Goal: Information Seeking & Learning: Check status

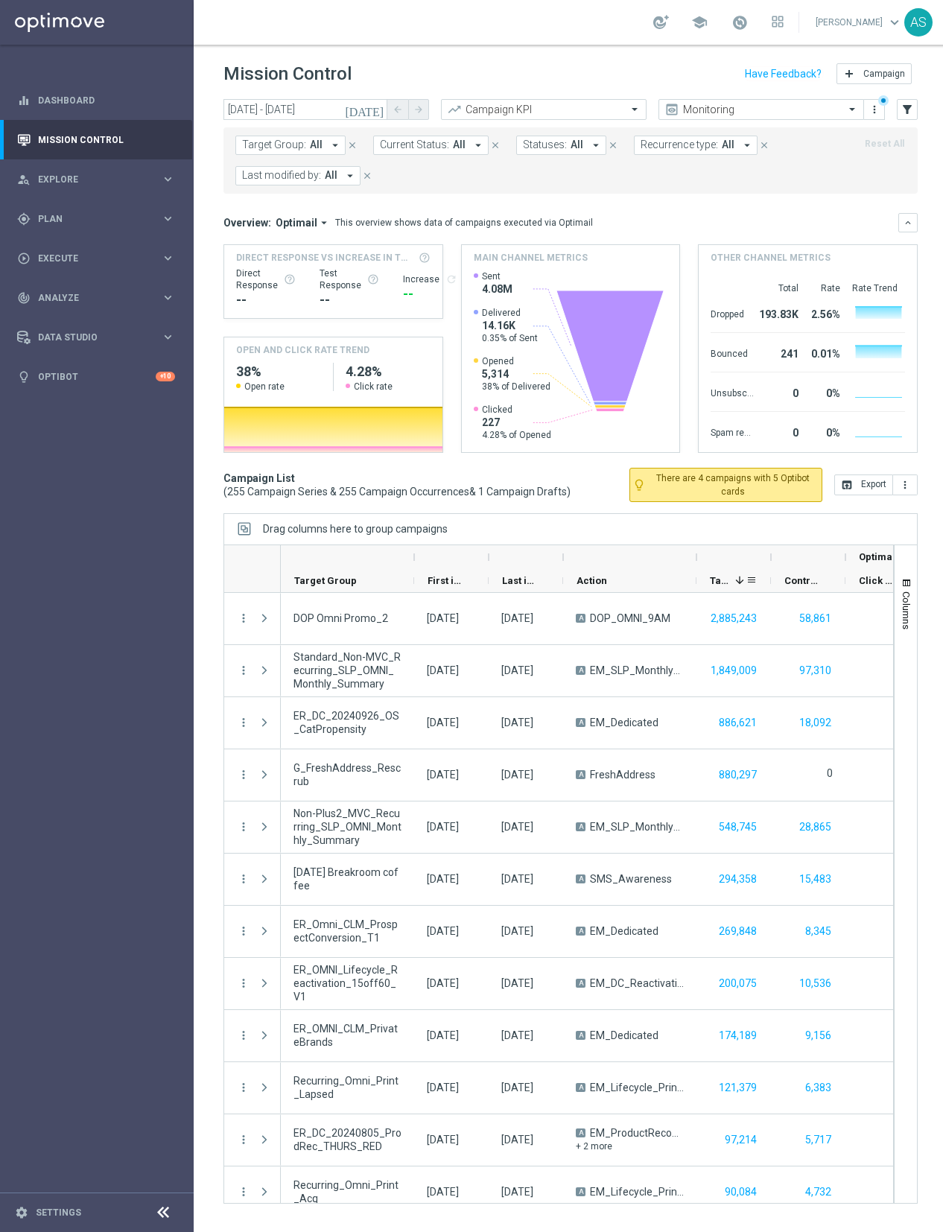
click at [375, 112] on icon "[DATE]" at bounding box center [365, 109] width 40 height 13
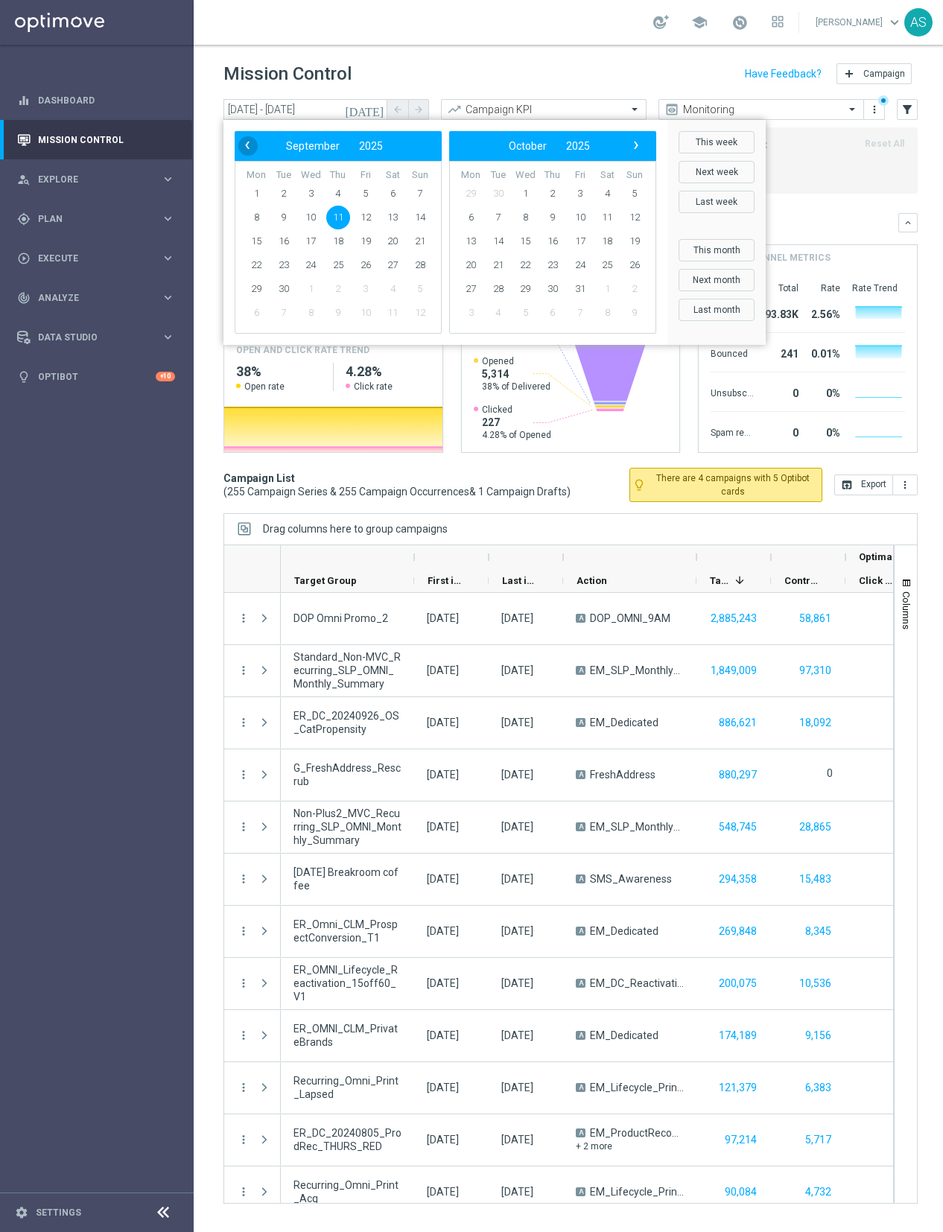
click at [245, 151] on span "‹" at bounding box center [247, 145] width 19 height 19
click at [340, 218] on span "7" at bounding box center [338, 218] width 24 height 24
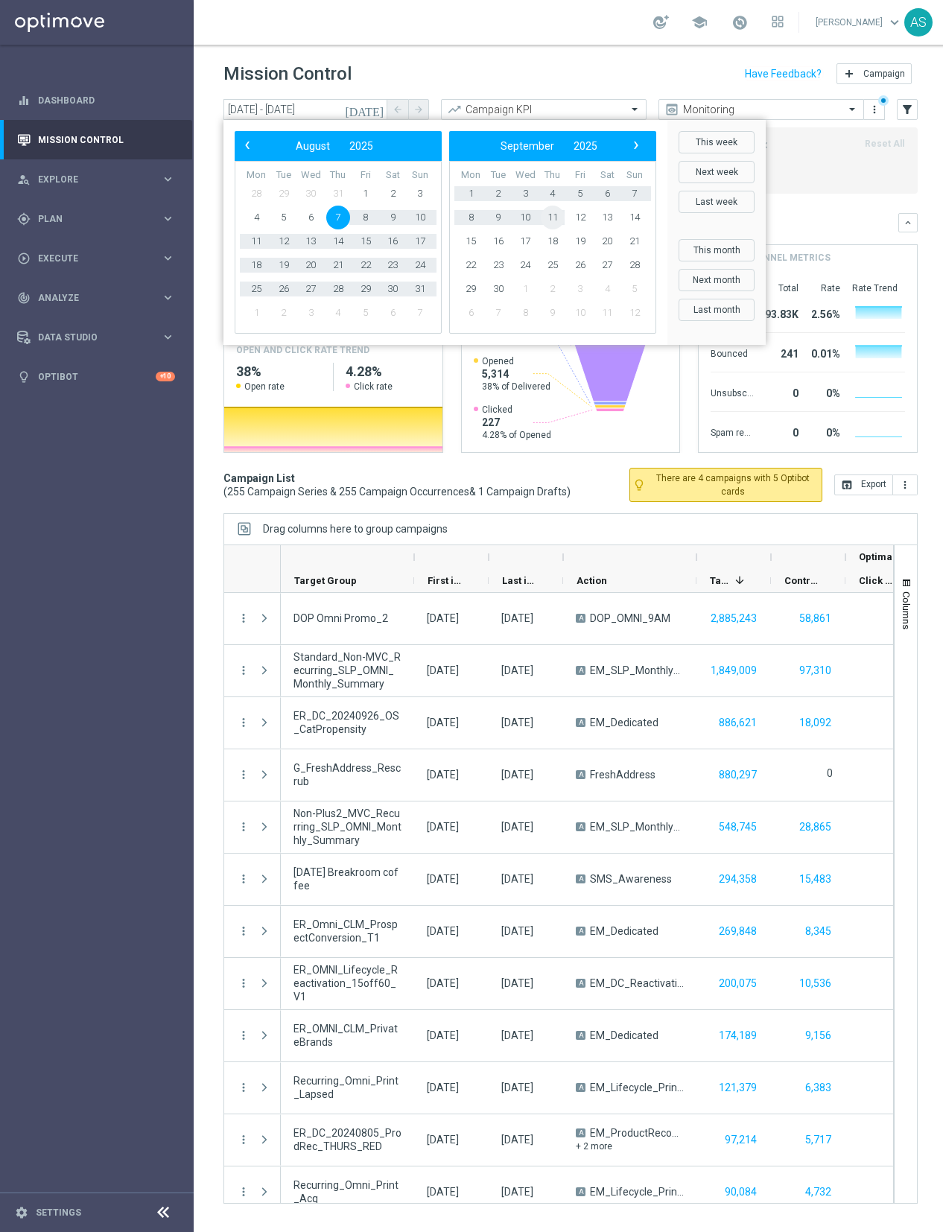
click at [549, 212] on span "11" at bounding box center [553, 218] width 24 height 24
type input "[DATE] - [DATE]"
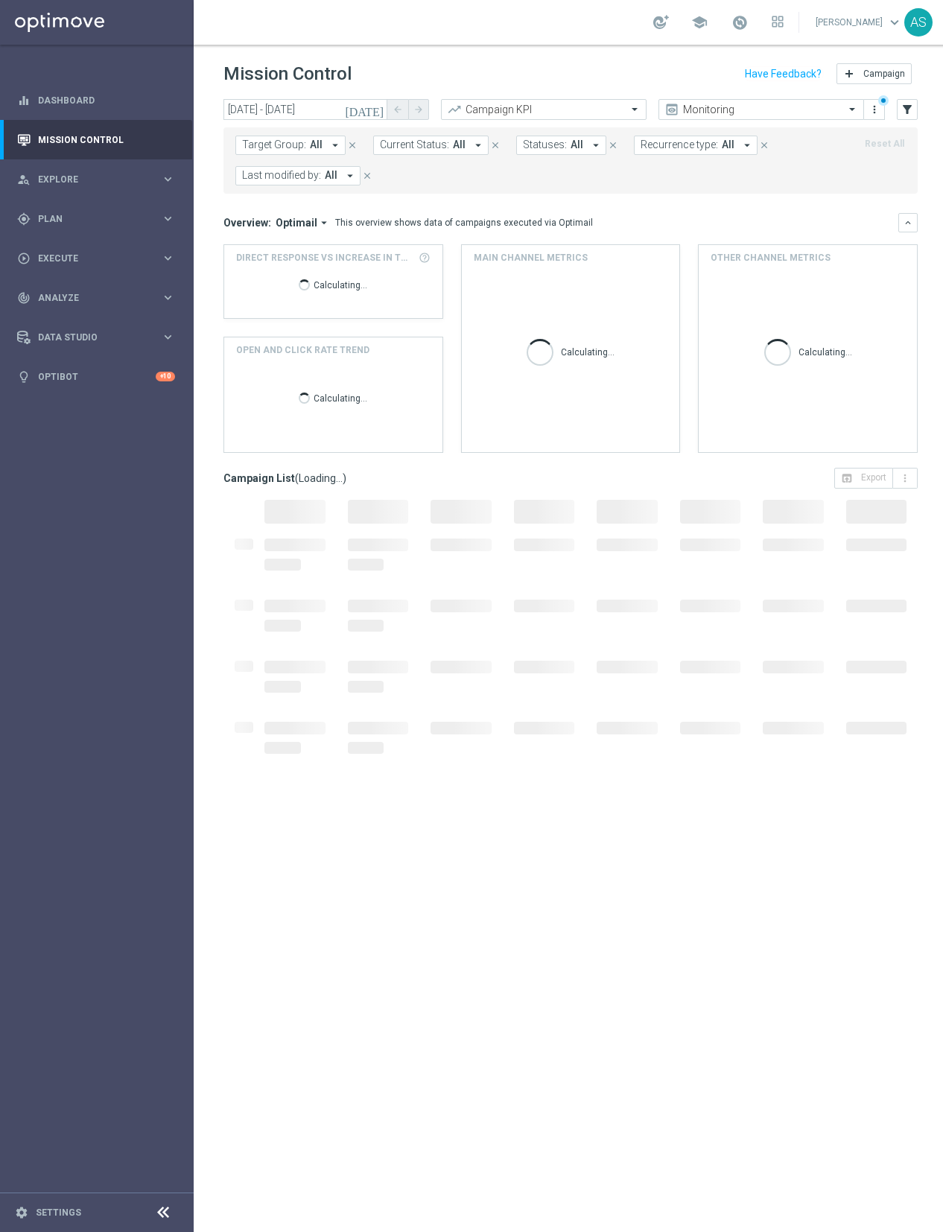
click at [168, 1220] on icon at bounding box center [163, 1213] width 18 height 18
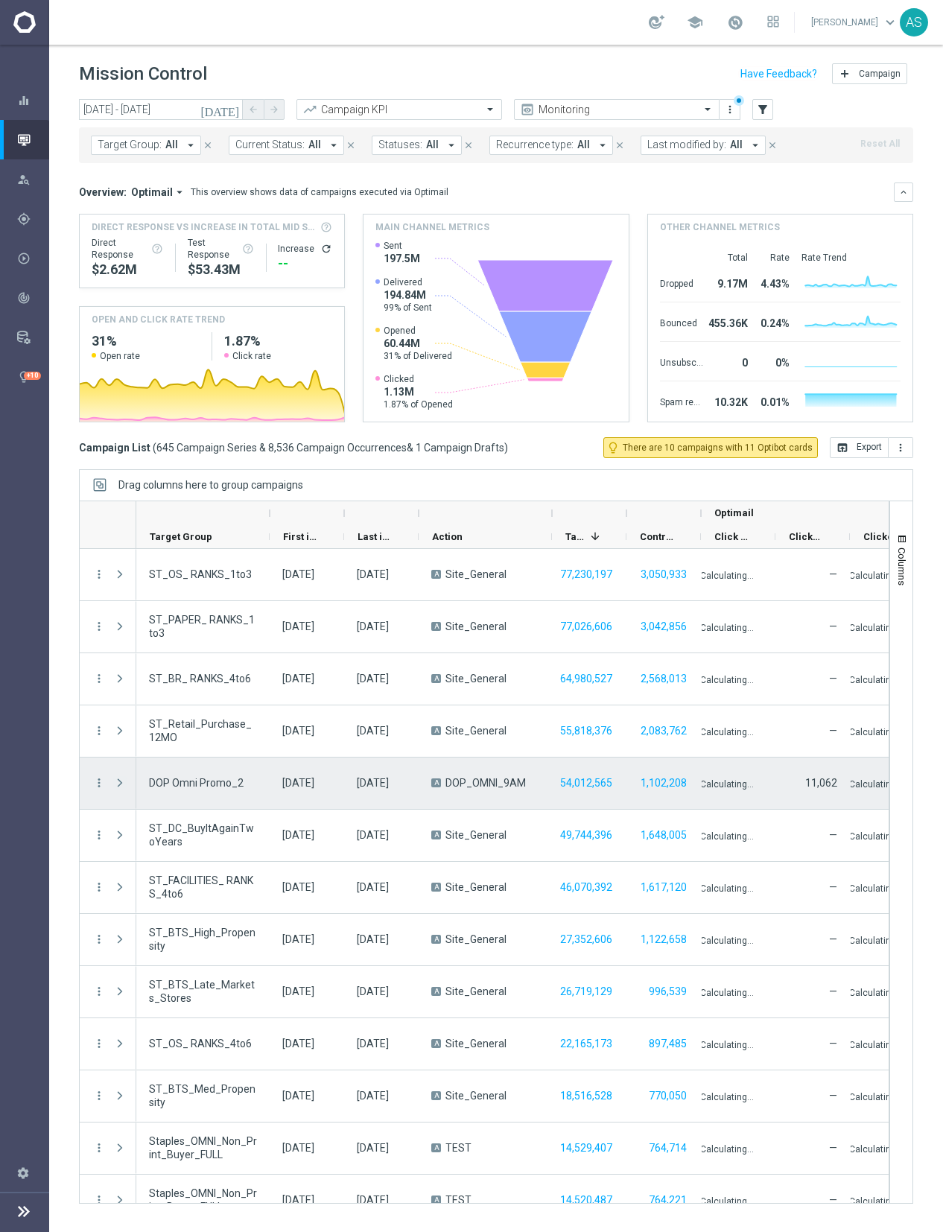
click at [121, 787] on span "Press SPACE to select this row." at bounding box center [119, 783] width 13 height 12
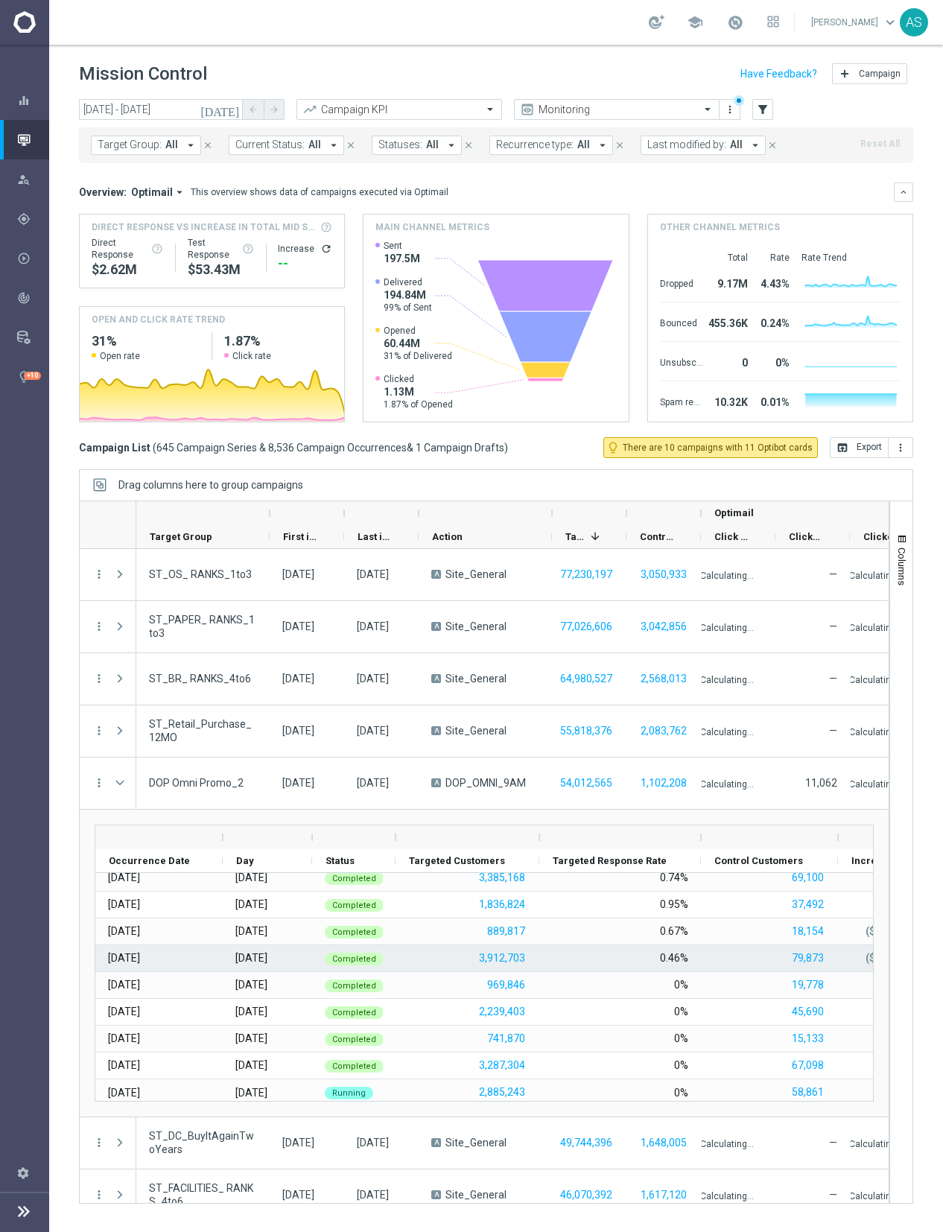
scroll to position [737, 0]
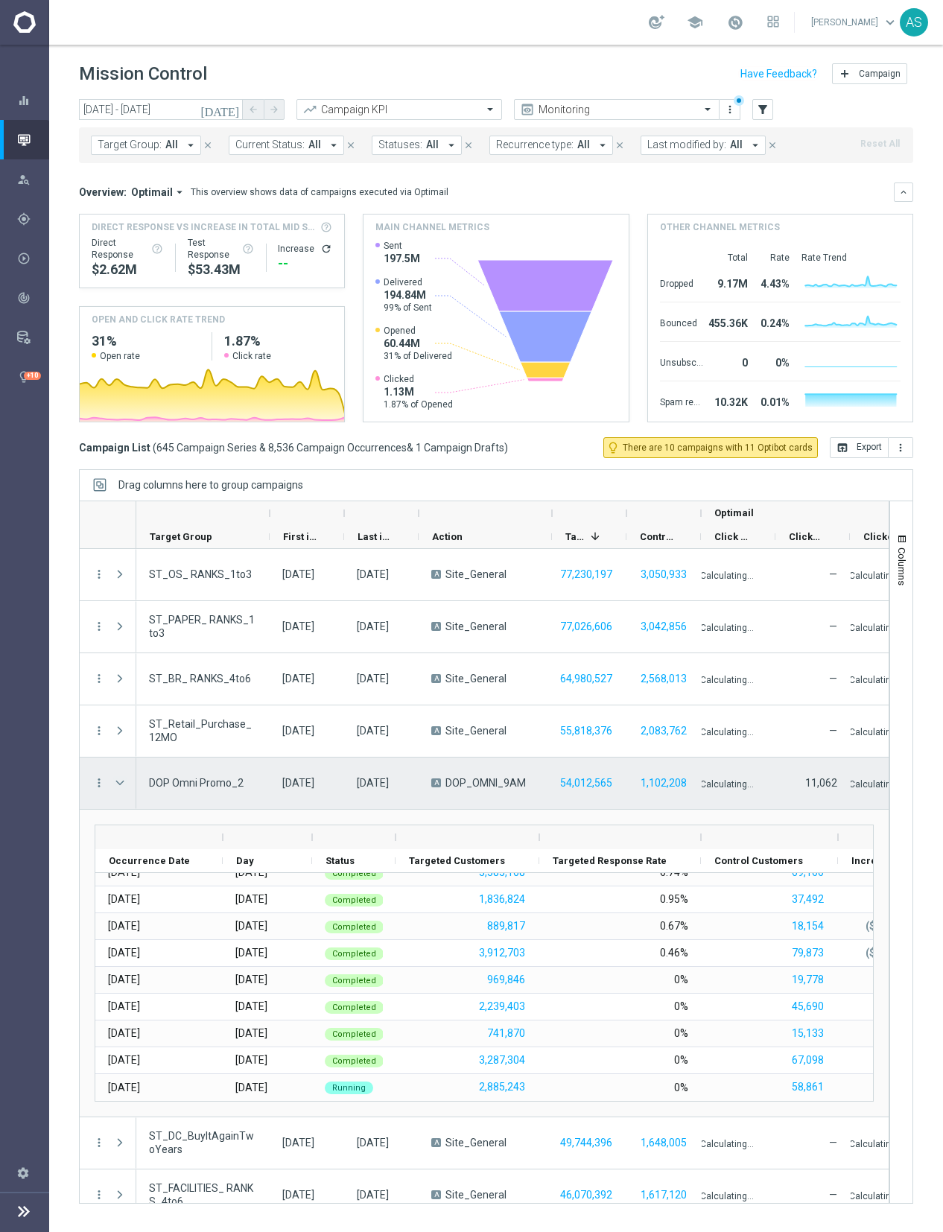
click at [118, 785] on span "Press SPACE to select this row." at bounding box center [119, 783] width 13 height 12
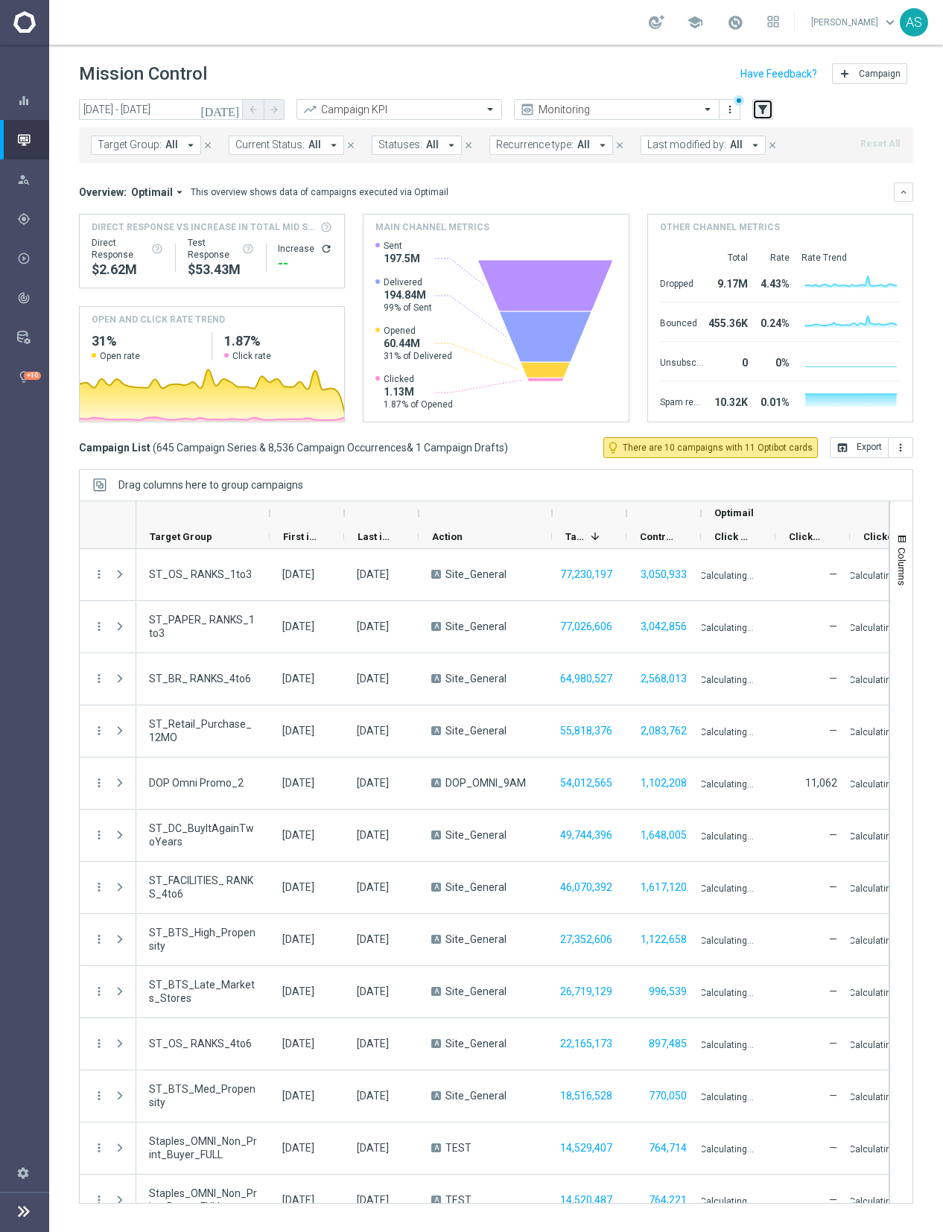
click at [762, 109] on icon "filter_alt" at bounding box center [762, 109] width 13 height 13
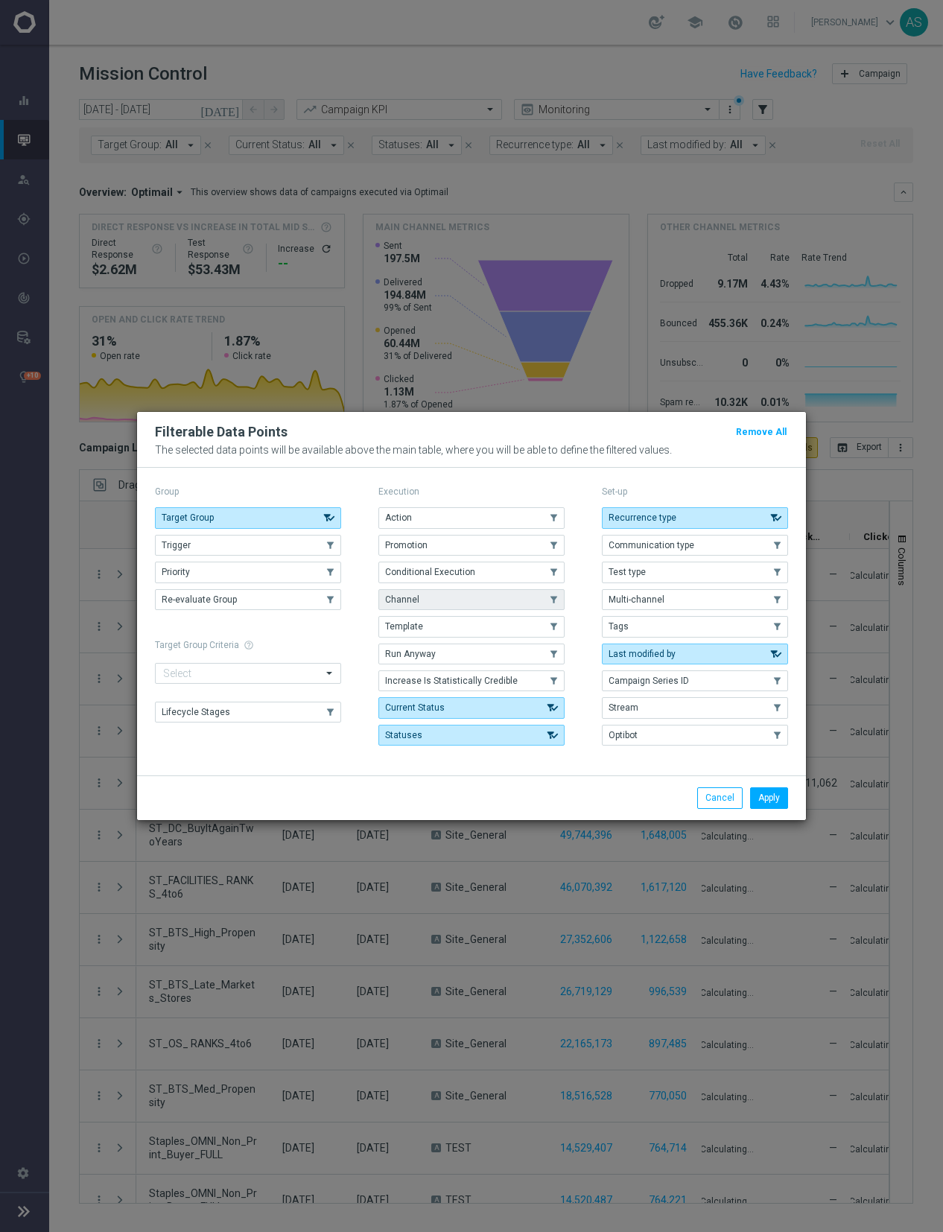
click at [457, 605] on button "Channel" at bounding box center [471, 599] width 186 height 21
click at [766, 790] on button "Apply" at bounding box center [769, 797] width 38 height 21
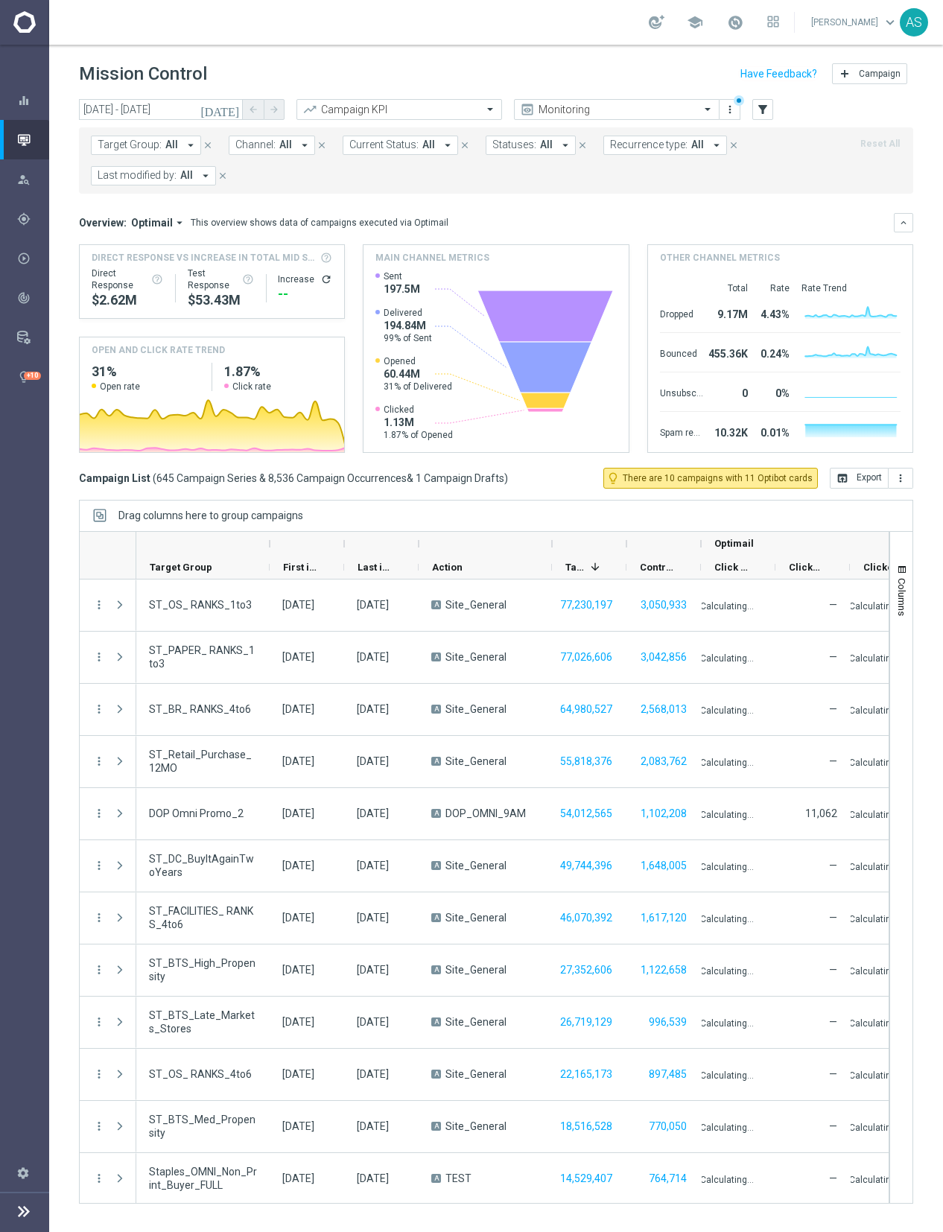
click at [303, 139] on icon "arrow_drop_down" at bounding box center [304, 145] width 13 height 13
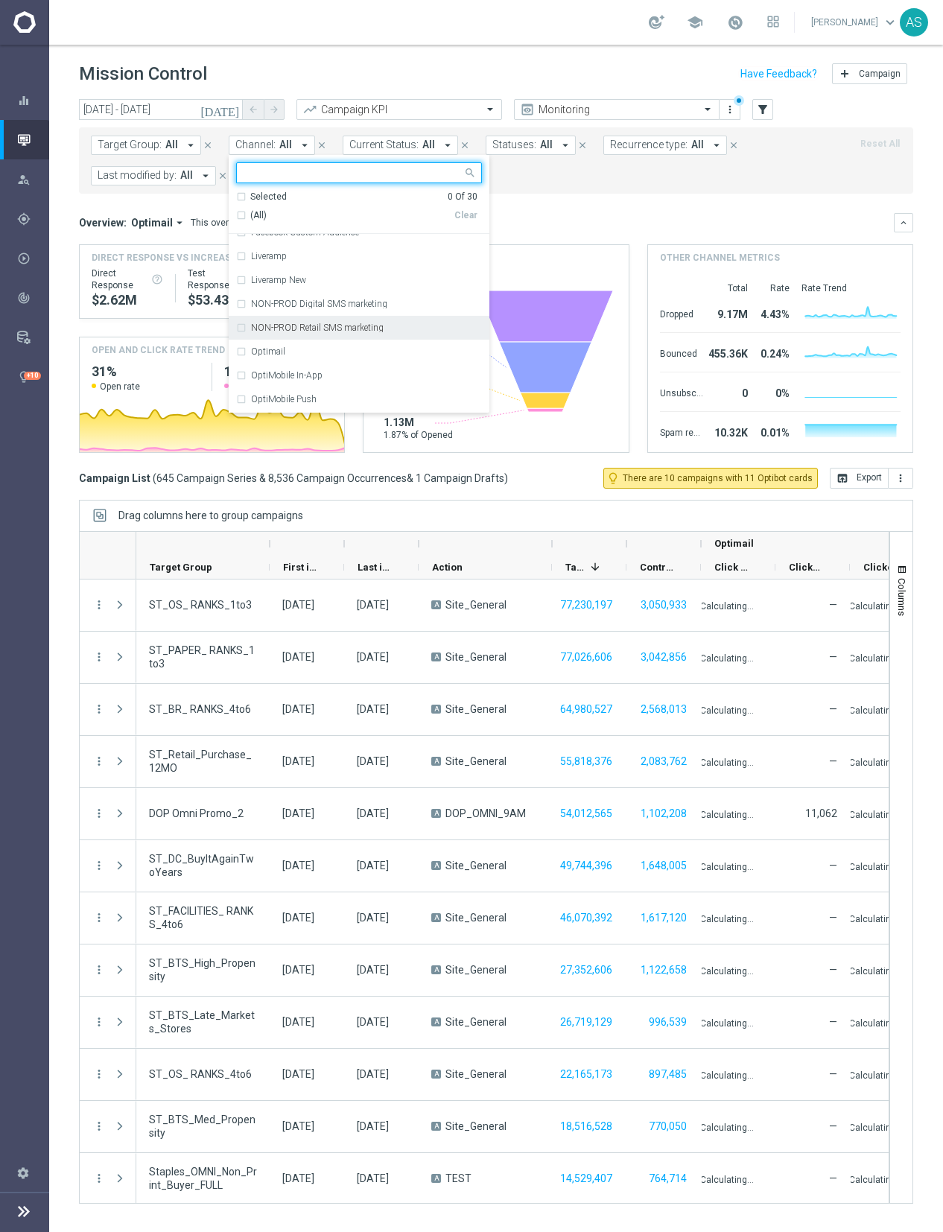
scroll to position [309, 0]
click at [282, 340] on div "Optimail" at bounding box center [366, 341] width 231 height 9
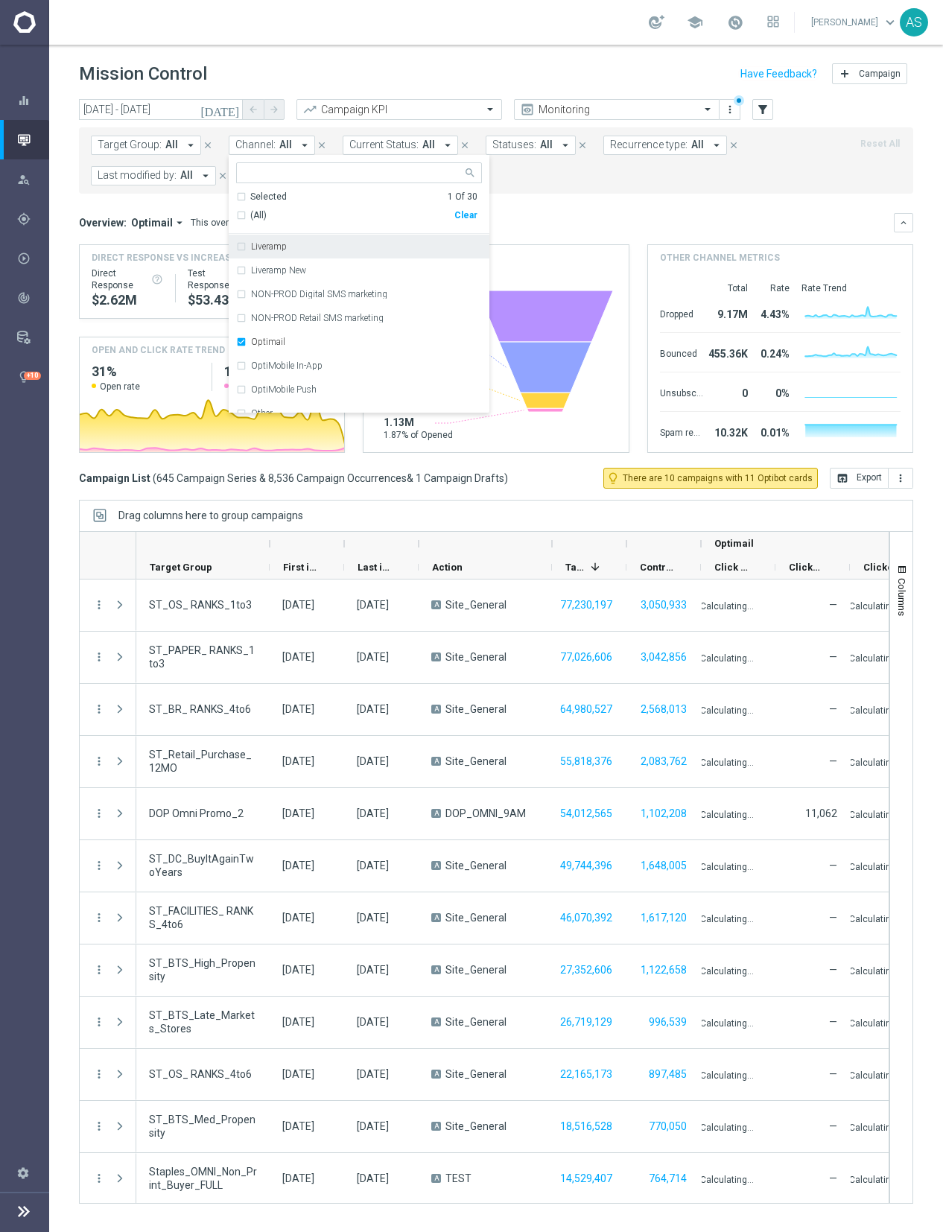
click at [556, 180] on form "Target Group: All arrow_drop_down close Channel: All arrow_drop_down Optimail S…" at bounding box center [463, 161] width 744 height 50
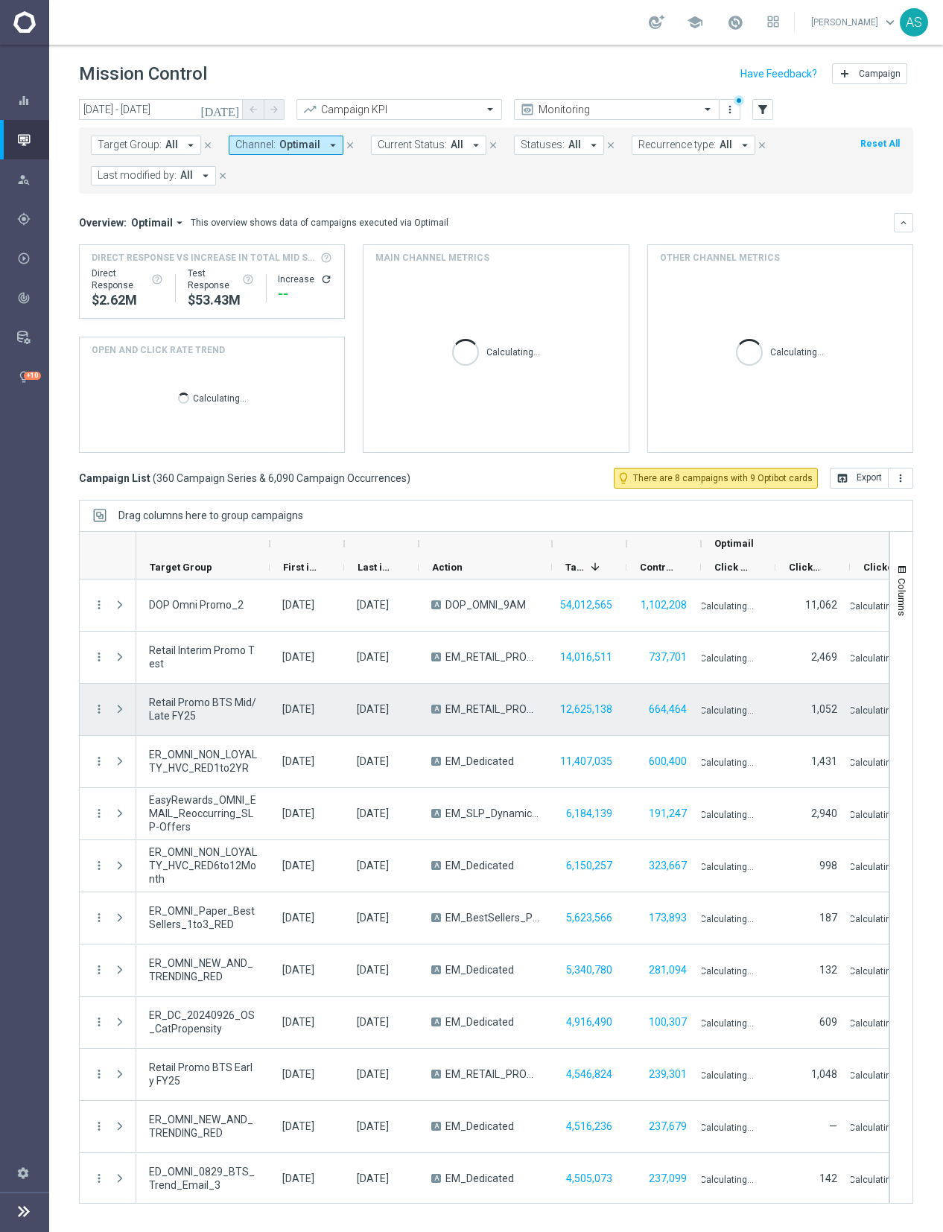
click at [122, 709] on span "Press SPACE to select this row." at bounding box center [119, 709] width 13 height 12
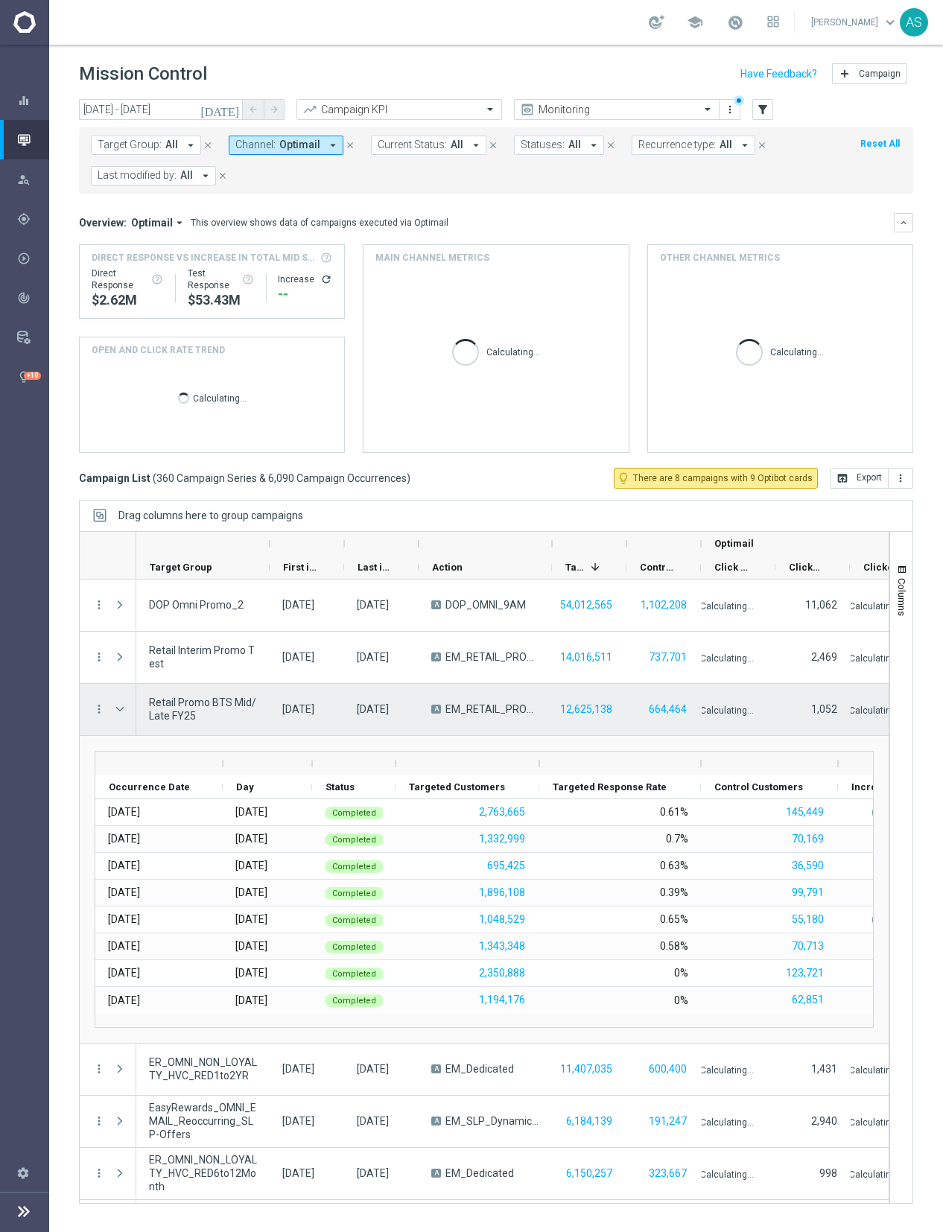
click at [122, 709] on span "Press SPACE to select this row." at bounding box center [119, 709] width 13 height 12
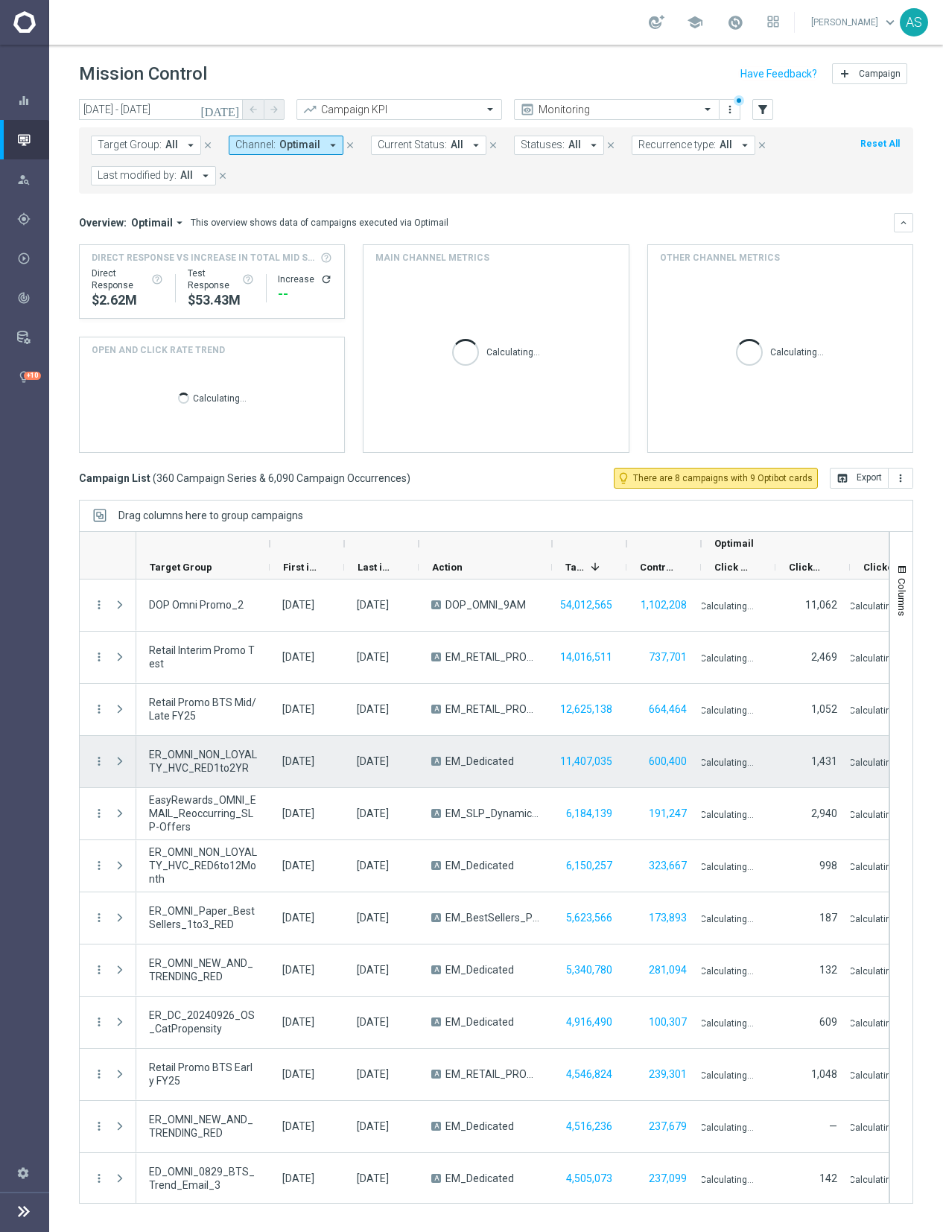
click at [119, 763] on span "Press SPACE to select this row." at bounding box center [119, 761] width 13 height 12
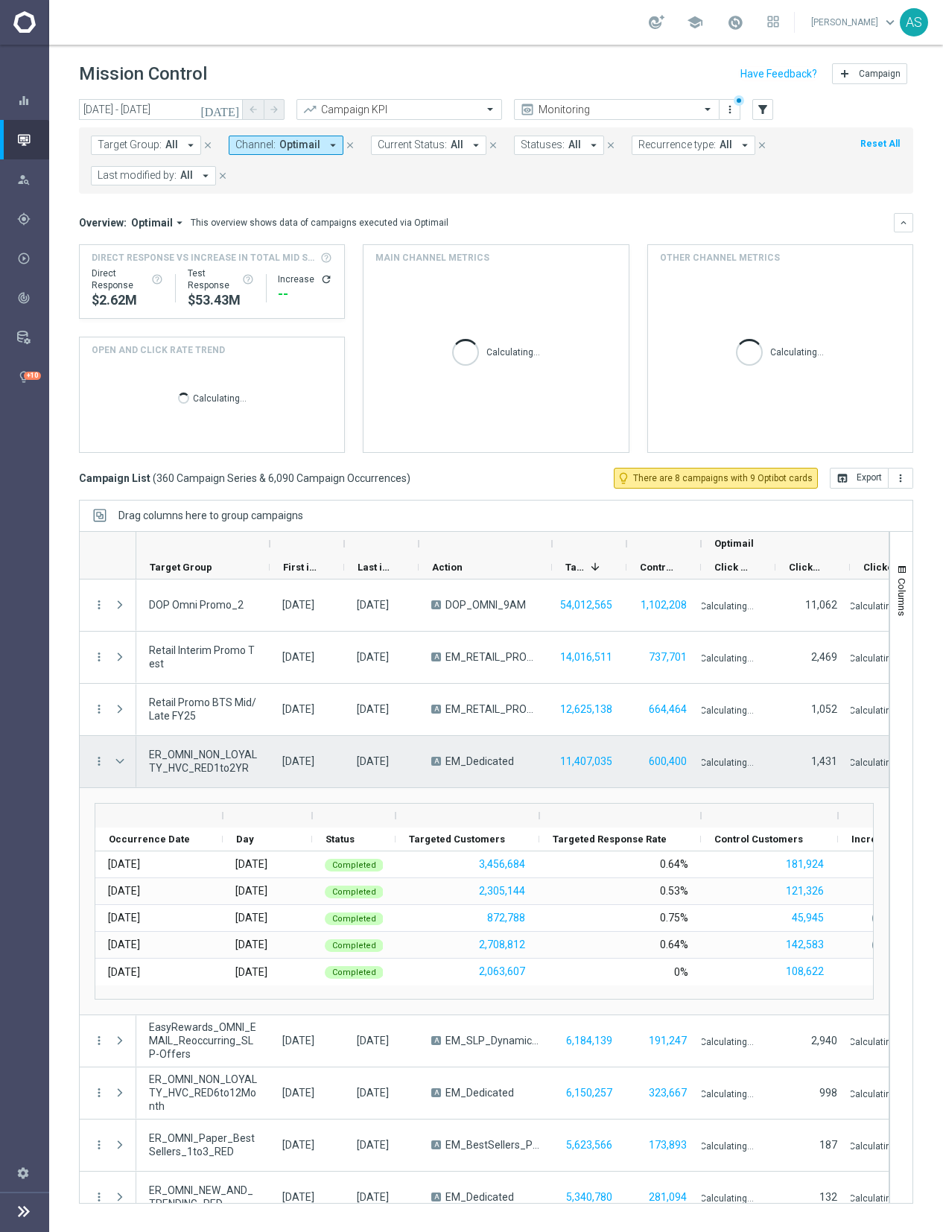
click at [119, 763] on span "Press SPACE to select this row." at bounding box center [119, 761] width 13 height 12
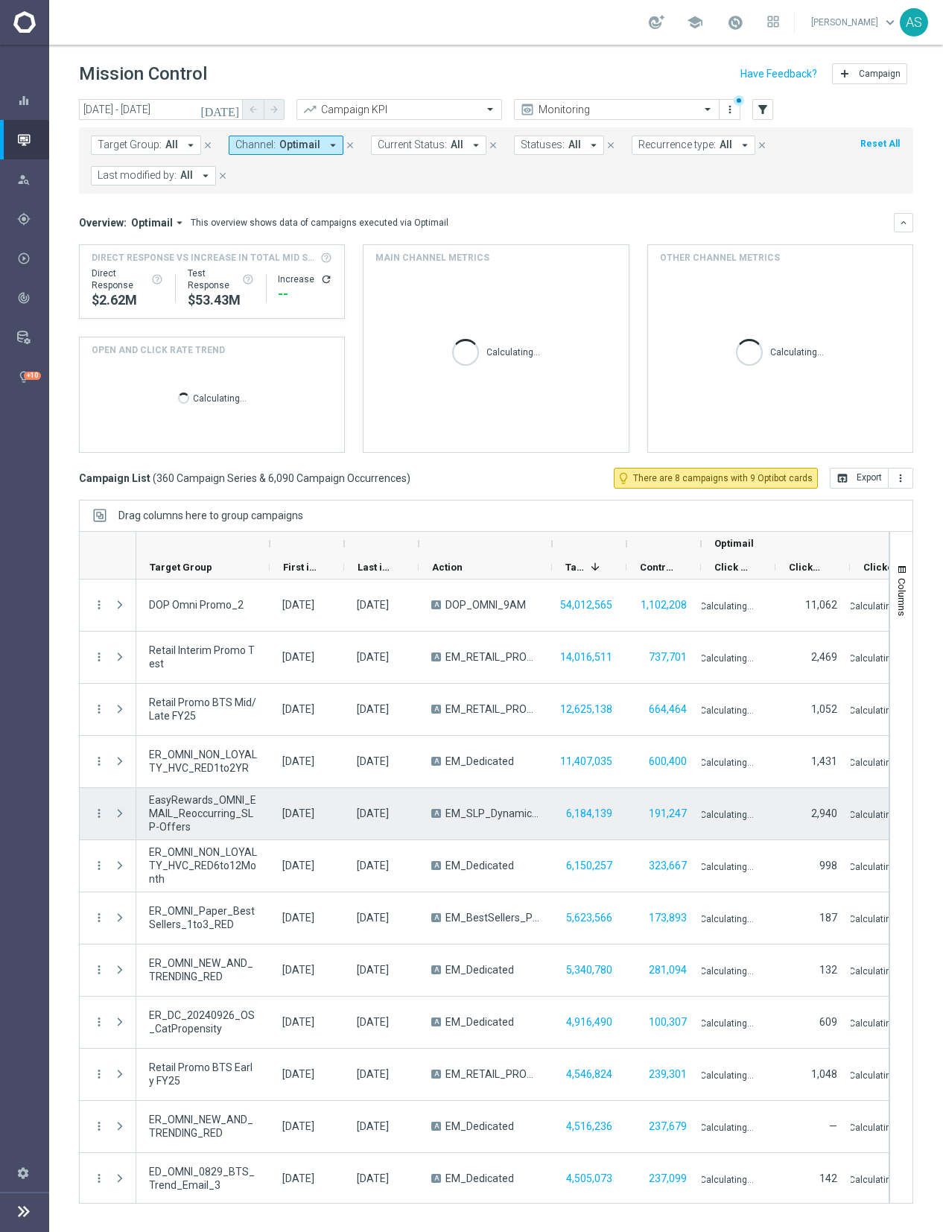
click at [121, 811] on span at bounding box center [119, 813] width 13 height 12
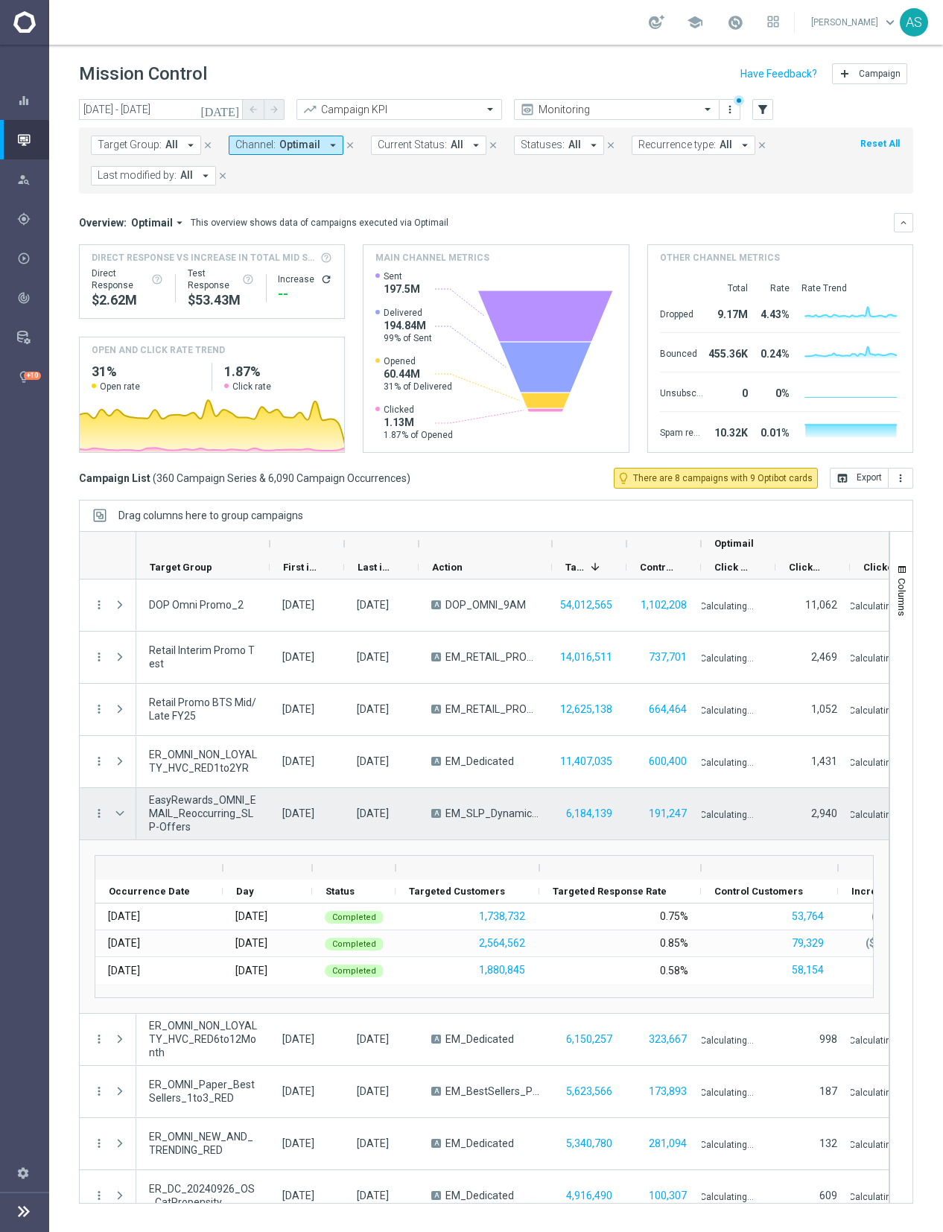
click at [121, 811] on span at bounding box center [119, 813] width 13 height 12
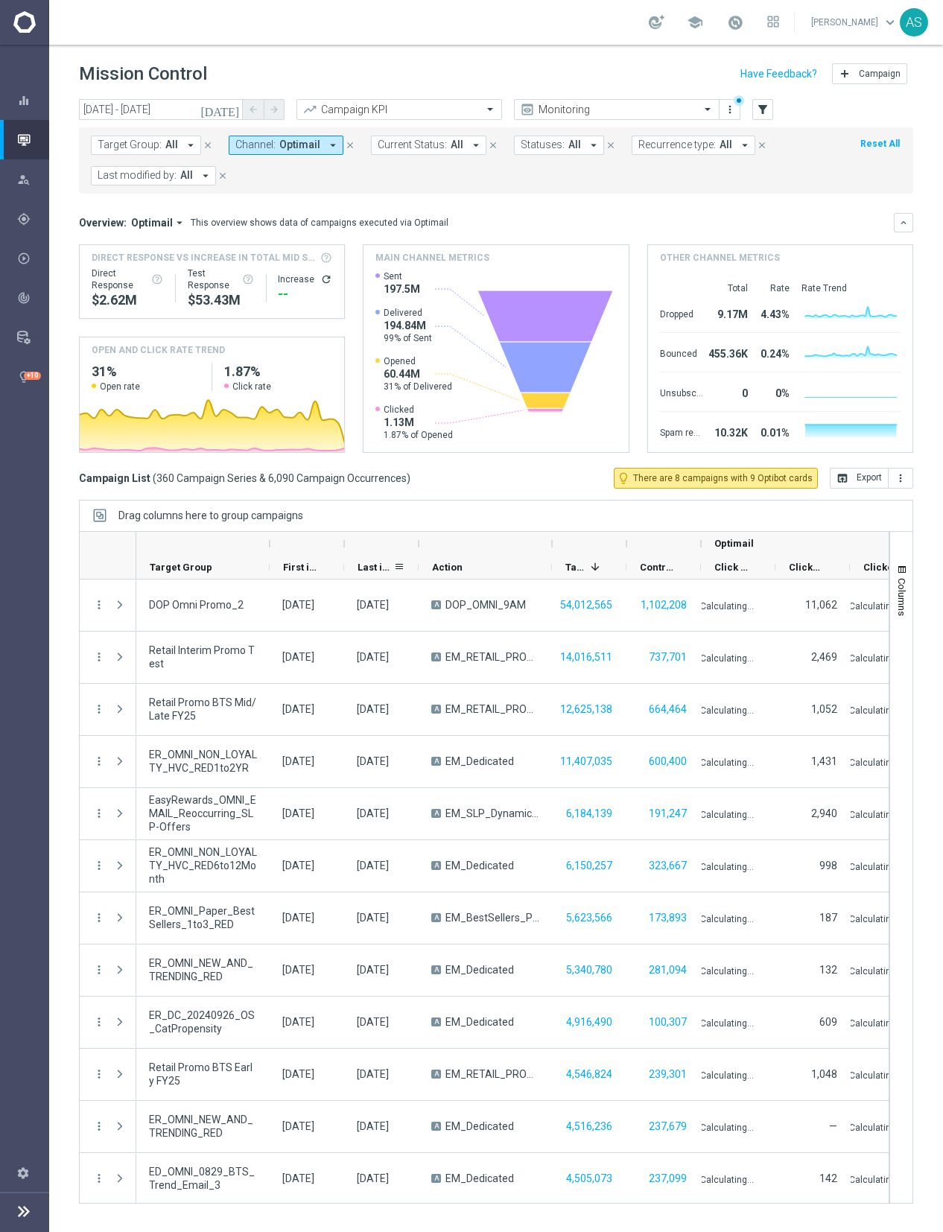
click at [371, 563] on span "Last in Range" at bounding box center [376, 567] width 36 height 11
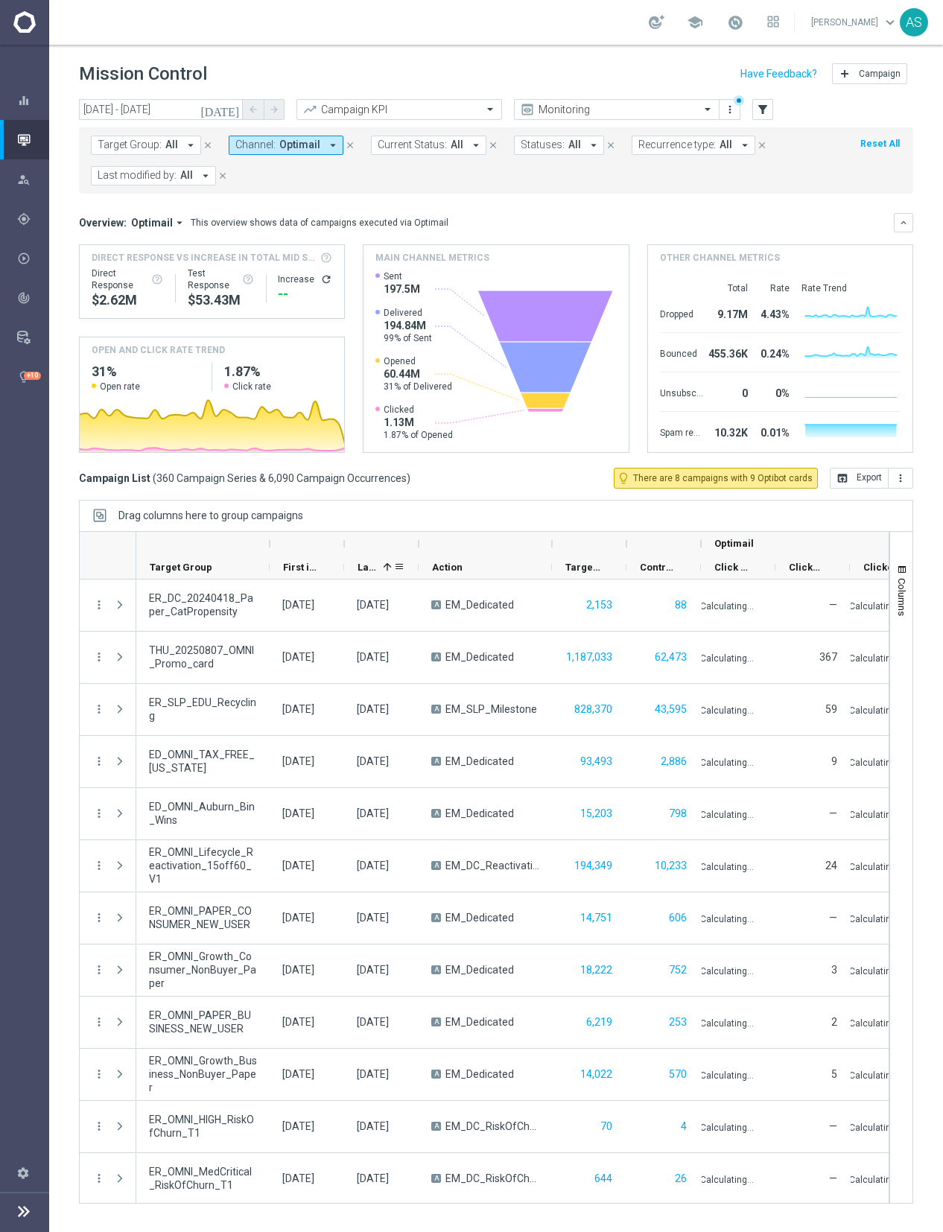
click at [371, 563] on span "Last in Range" at bounding box center [367, 567] width 19 height 11
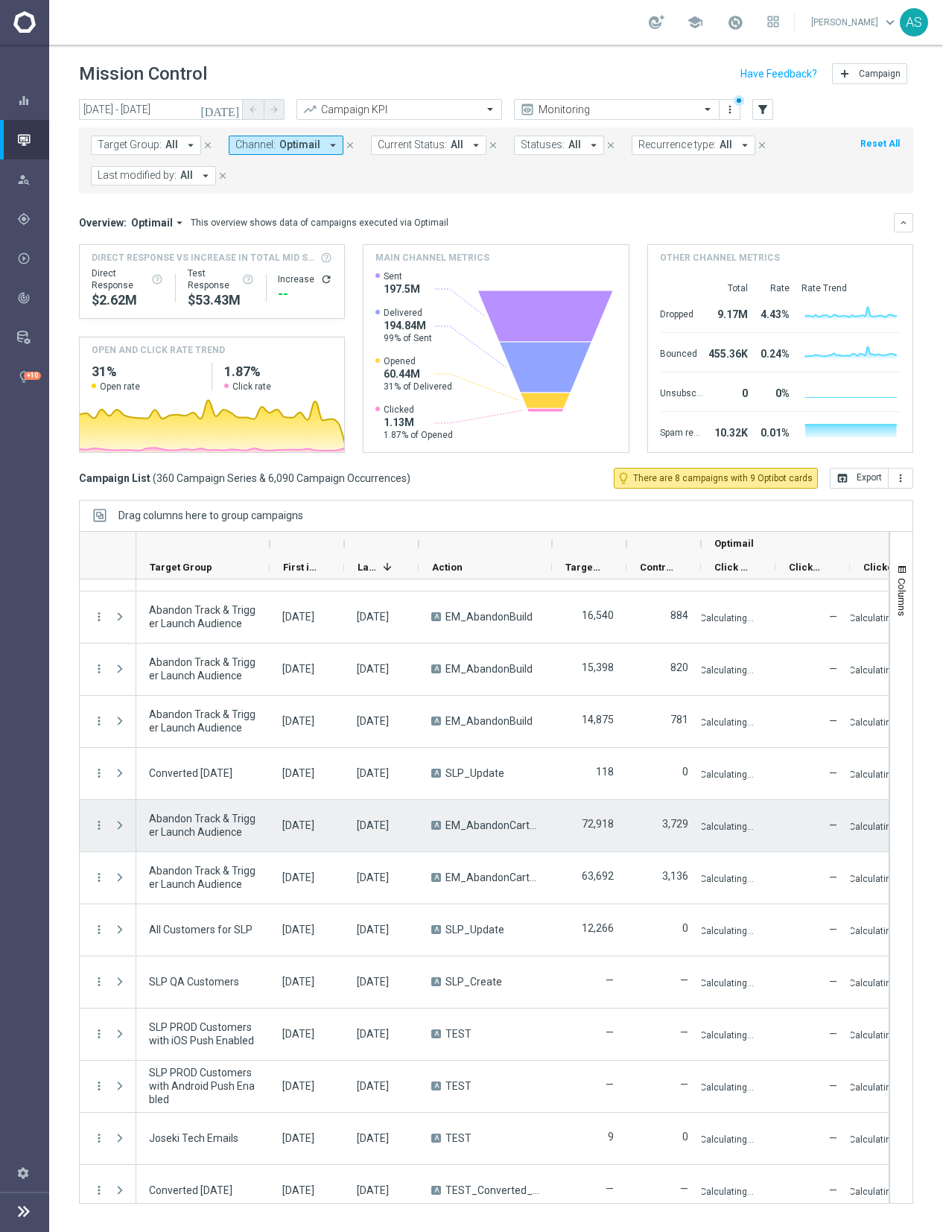
scroll to position [828, 0]
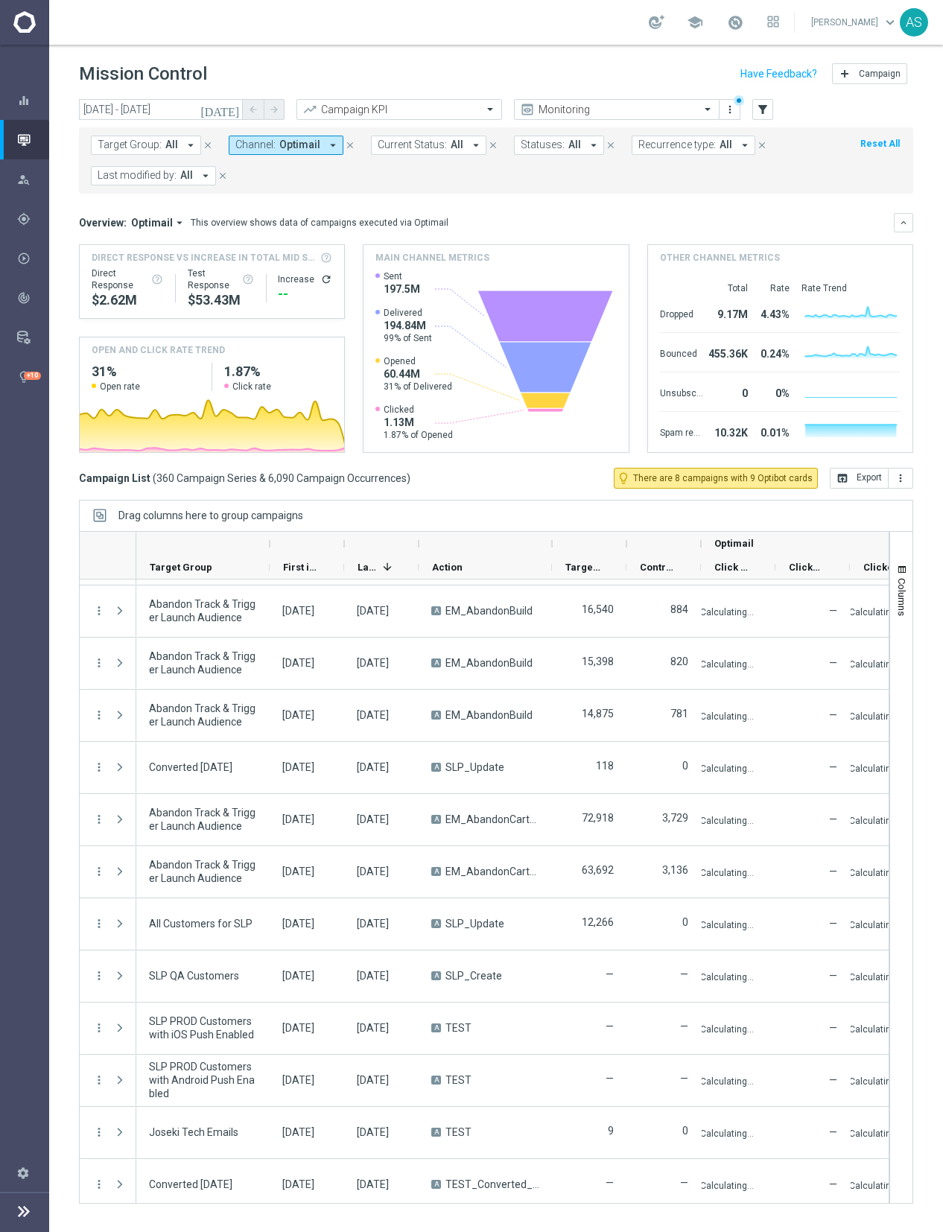
click at [738, 142] on icon "arrow_drop_down" at bounding box center [744, 145] width 13 height 13
click at [654, 256] on label "Recurring" at bounding box center [673, 257] width 38 height 9
click at [796, 168] on form "Target Group: All arrow_drop_down close Channel: Optimail arrow_drop_down close…" at bounding box center [463, 161] width 744 height 50
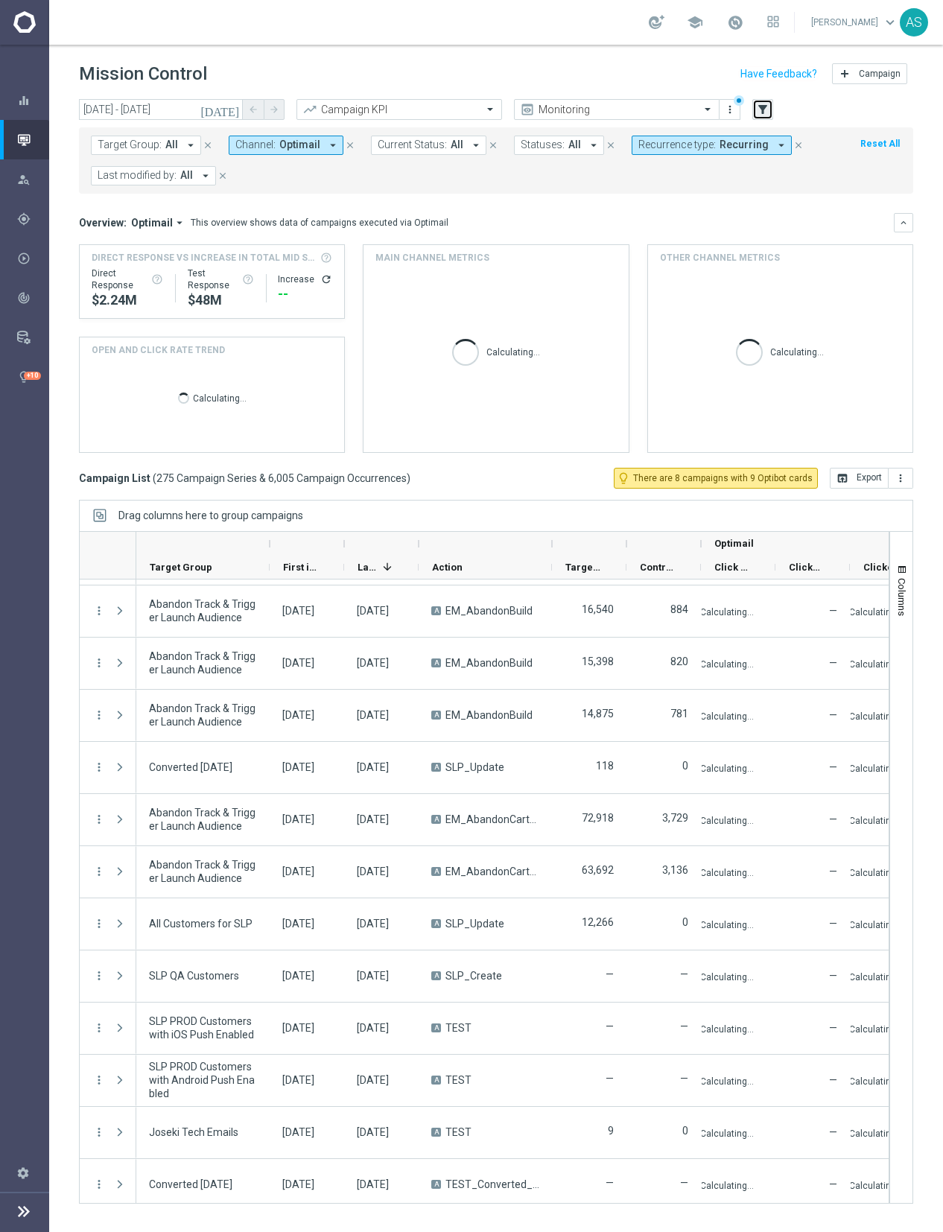
click at [763, 113] on icon "filter_alt" at bounding box center [762, 109] width 13 height 13
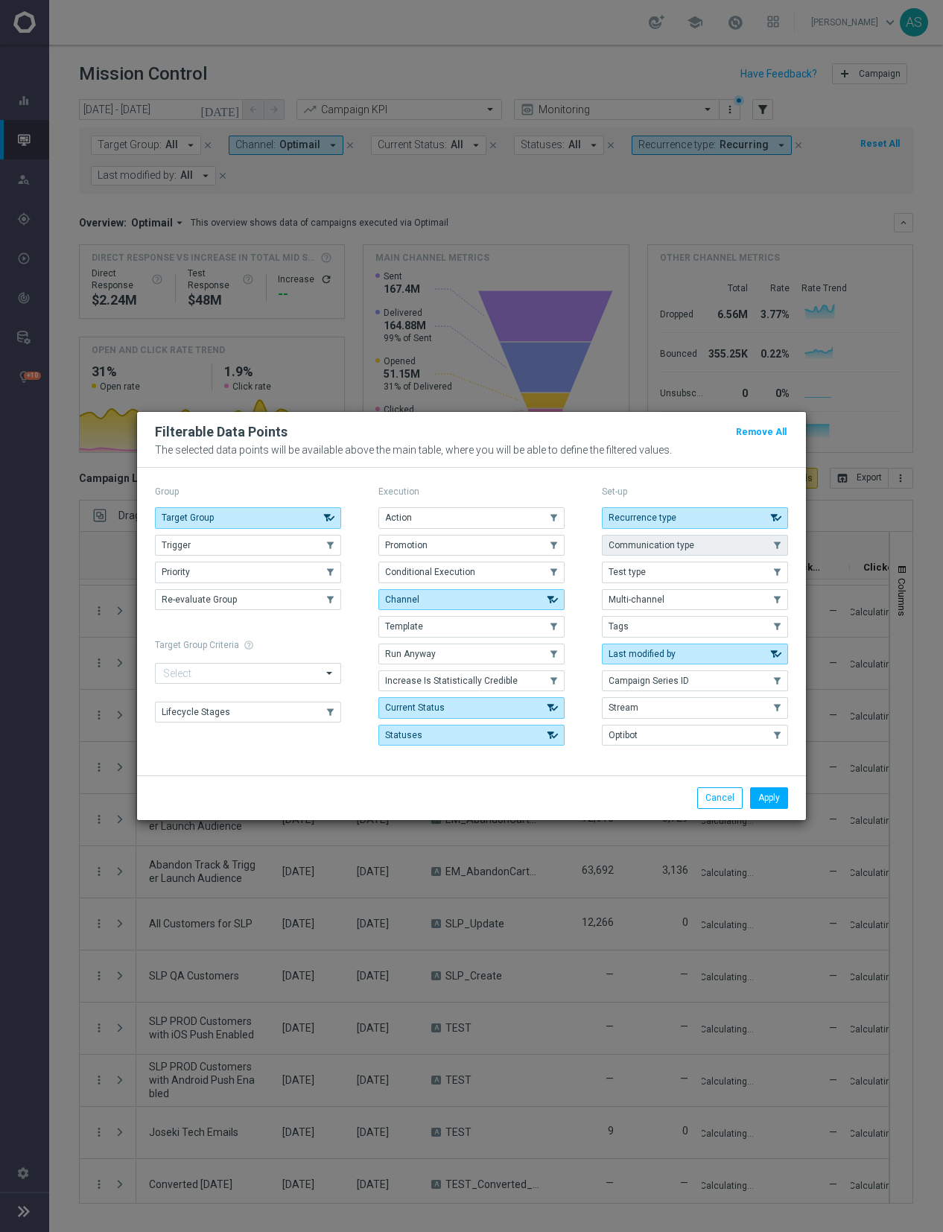
click at [681, 553] on button "Communication type" at bounding box center [695, 545] width 186 height 21
click at [772, 803] on button "Apply" at bounding box center [769, 797] width 38 height 21
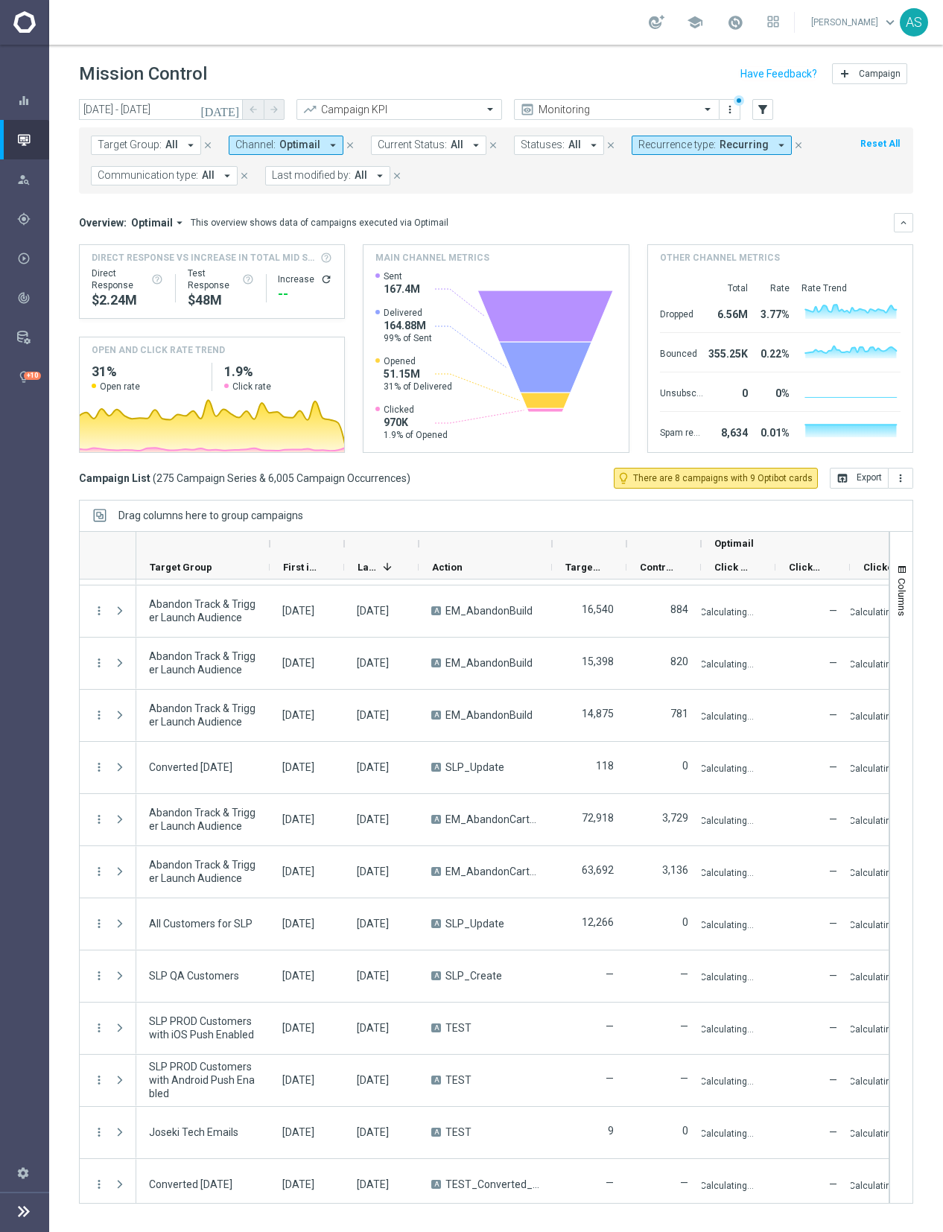
click at [222, 177] on icon "arrow_drop_down" at bounding box center [226, 175] width 13 height 13
click at [142, 270] on div "Scheduled" at bounding box center [162, 265] width 128 height 24
click at [452, 178] on form "Target Group: All arrow_drop_down close Channel: Optimail arrow_drop_down close…" at bounding box center [463, 161] width 744 height 50
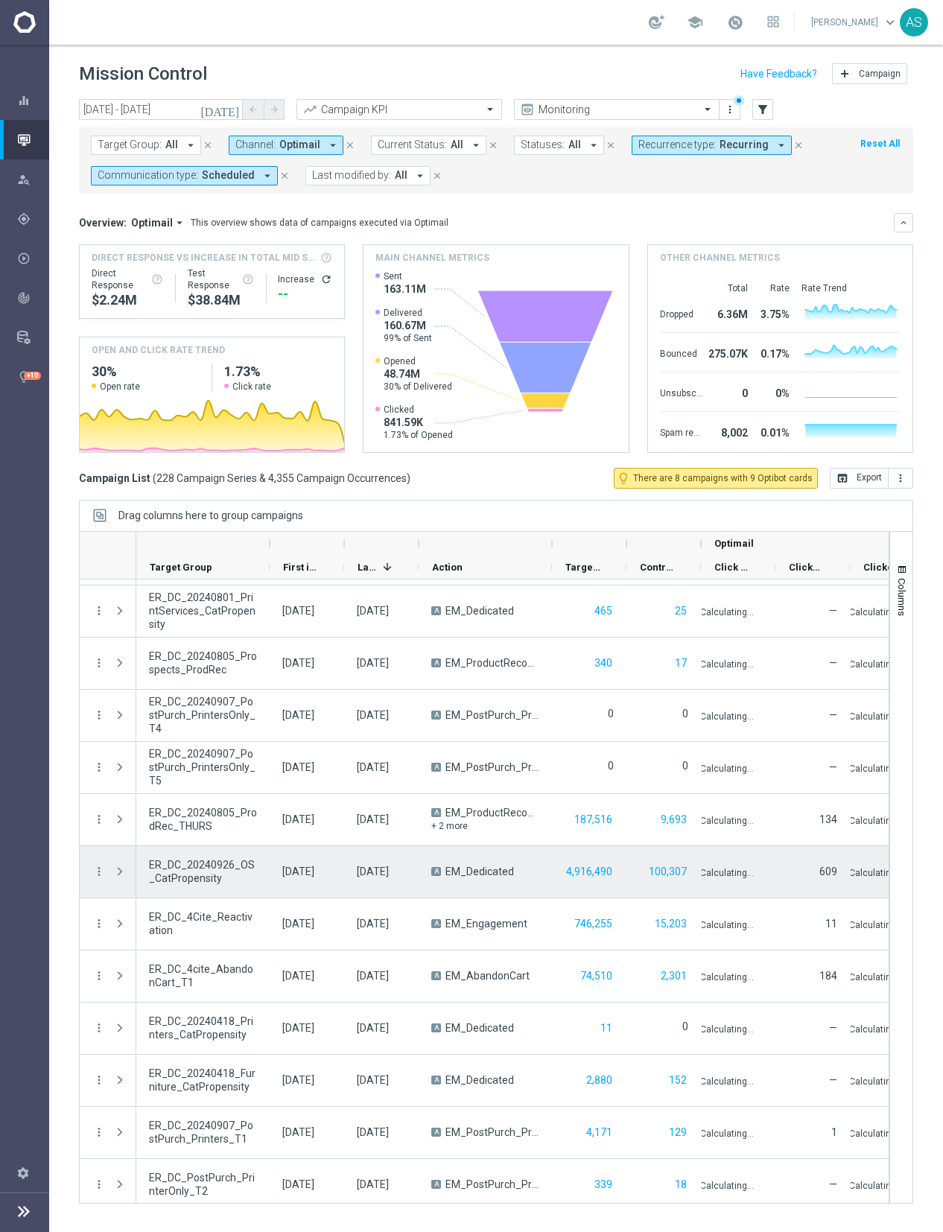
click at [121, 877] on span at bounding box center [119, 872] width 13 height 12
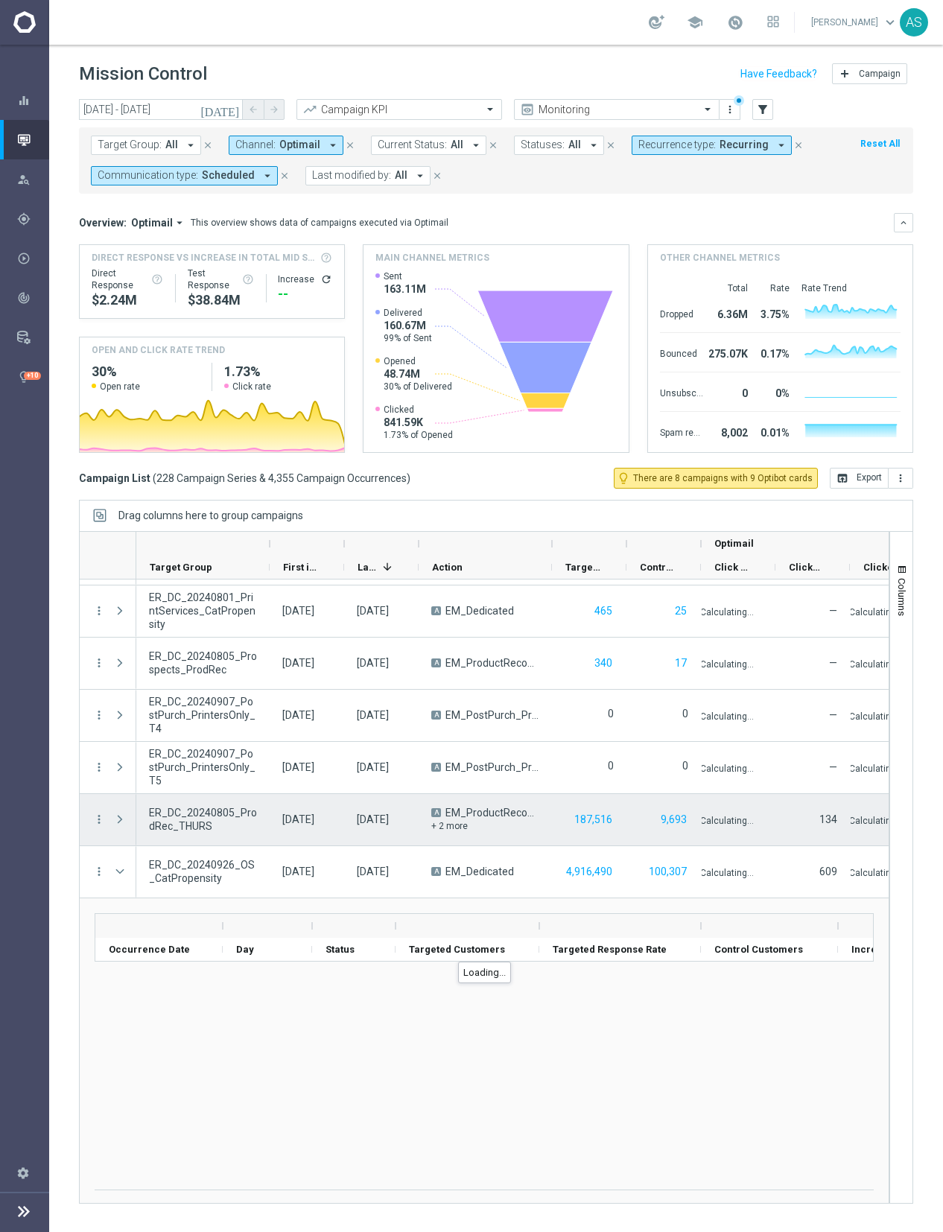
click at [119, 822] on span at bounding box center [119, 819] width 13 height 12
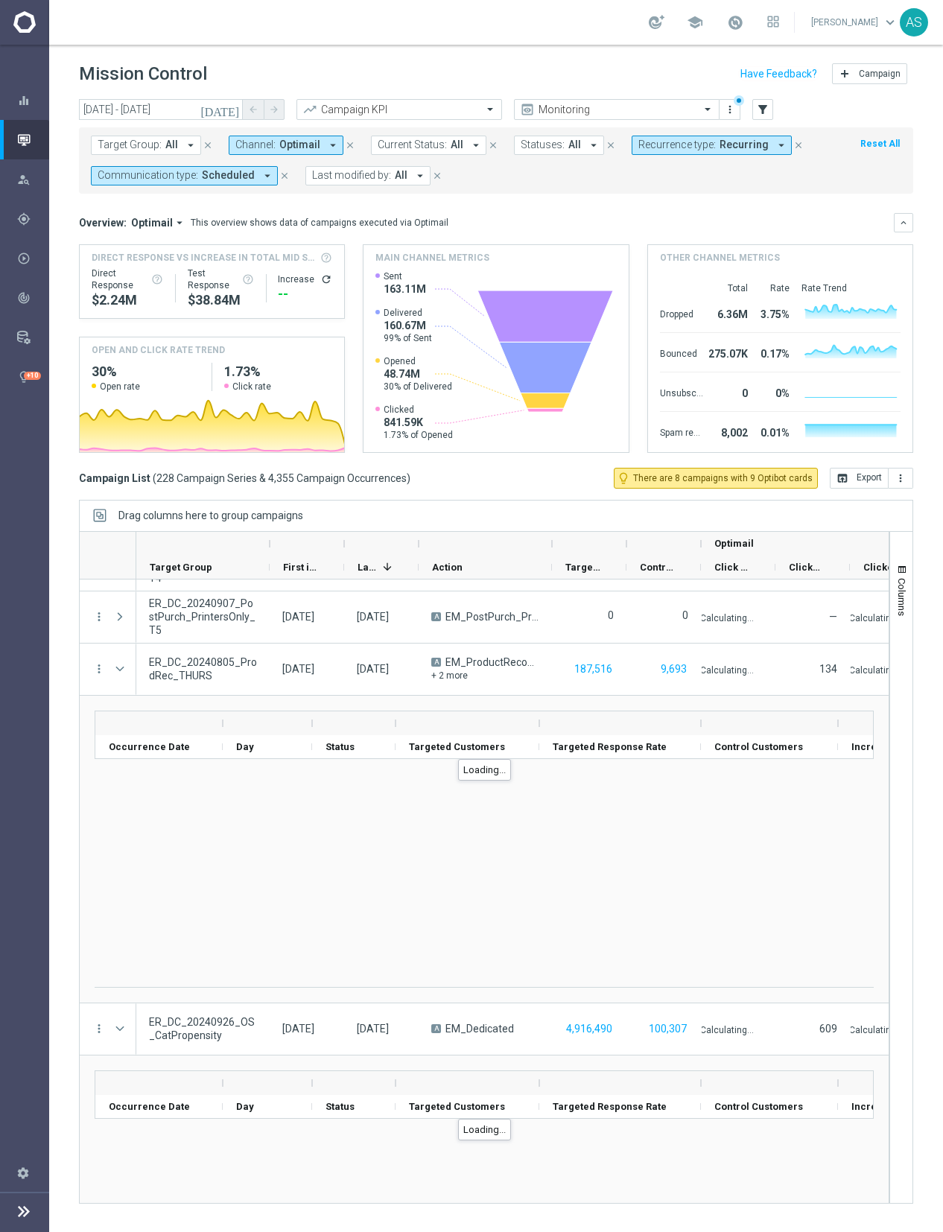
scroll to position [984, 0]
